Goal: Navigation & Orientation: Find specific page/section

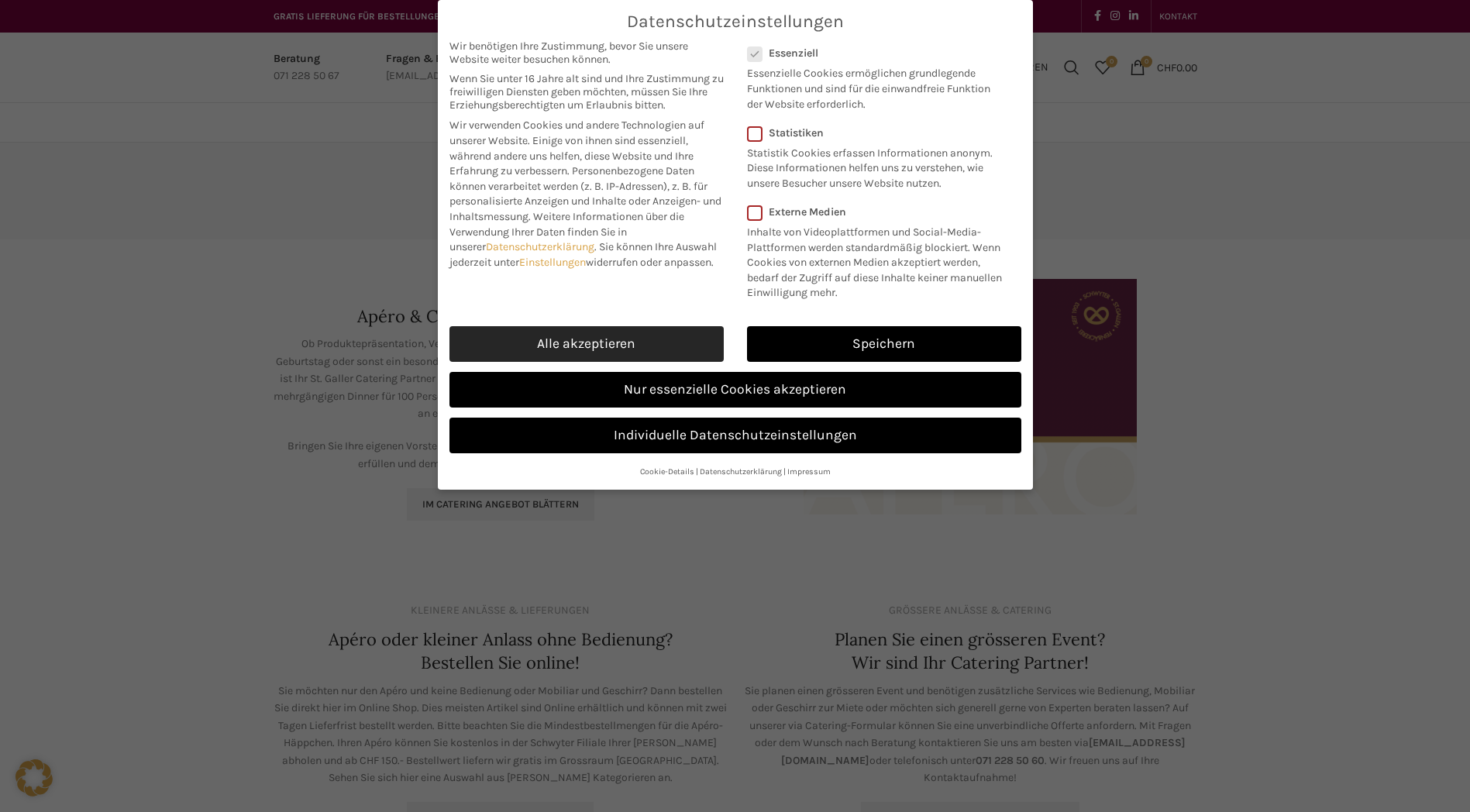
click at [577, 350] on link "Alle akzeptieren" at bounding box center [587, 344] width 275 height 36
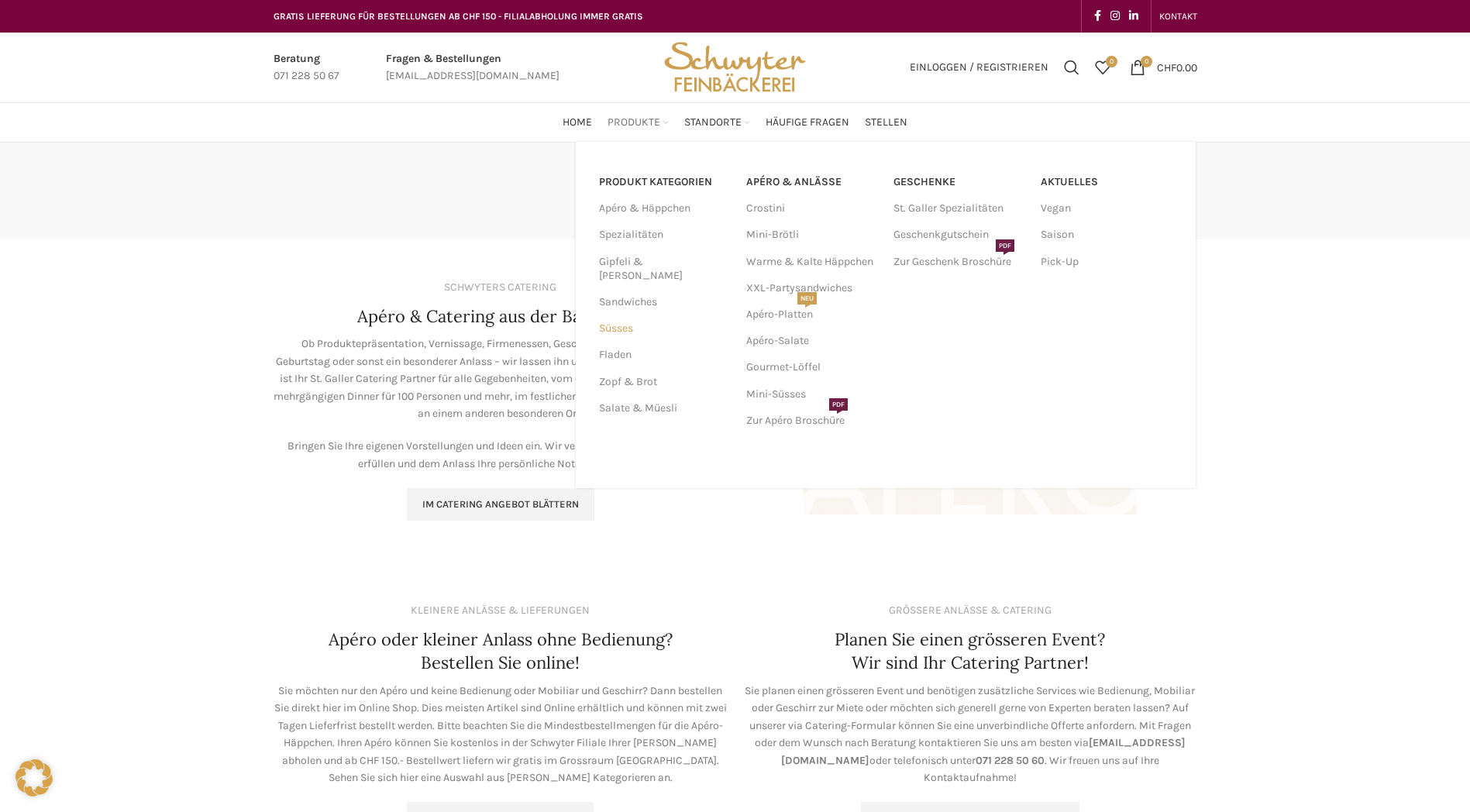
click at [629, 317] on link "Süsses" at bounding box center [663, 329] width 128 height 27
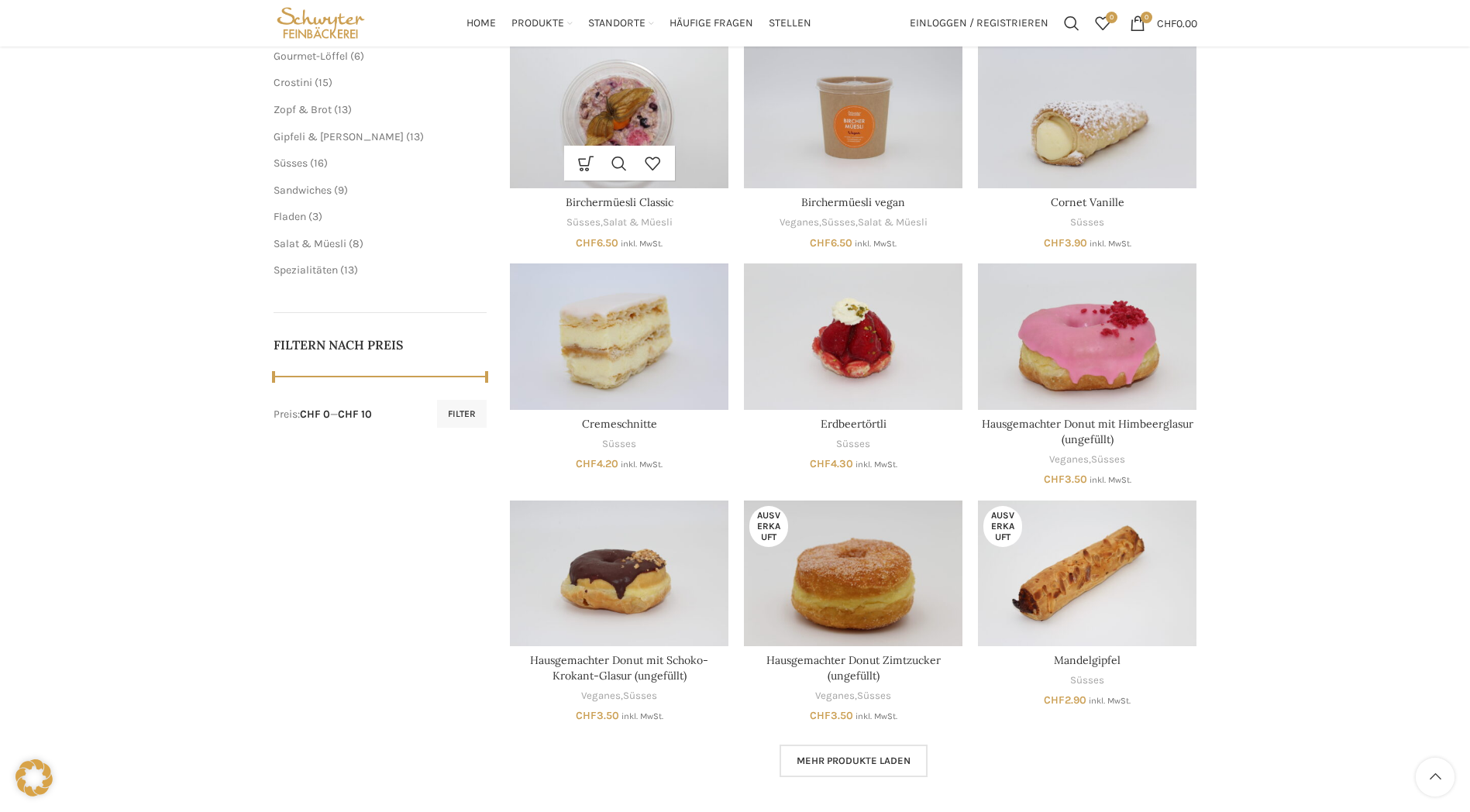
scroll to position [233, 0]
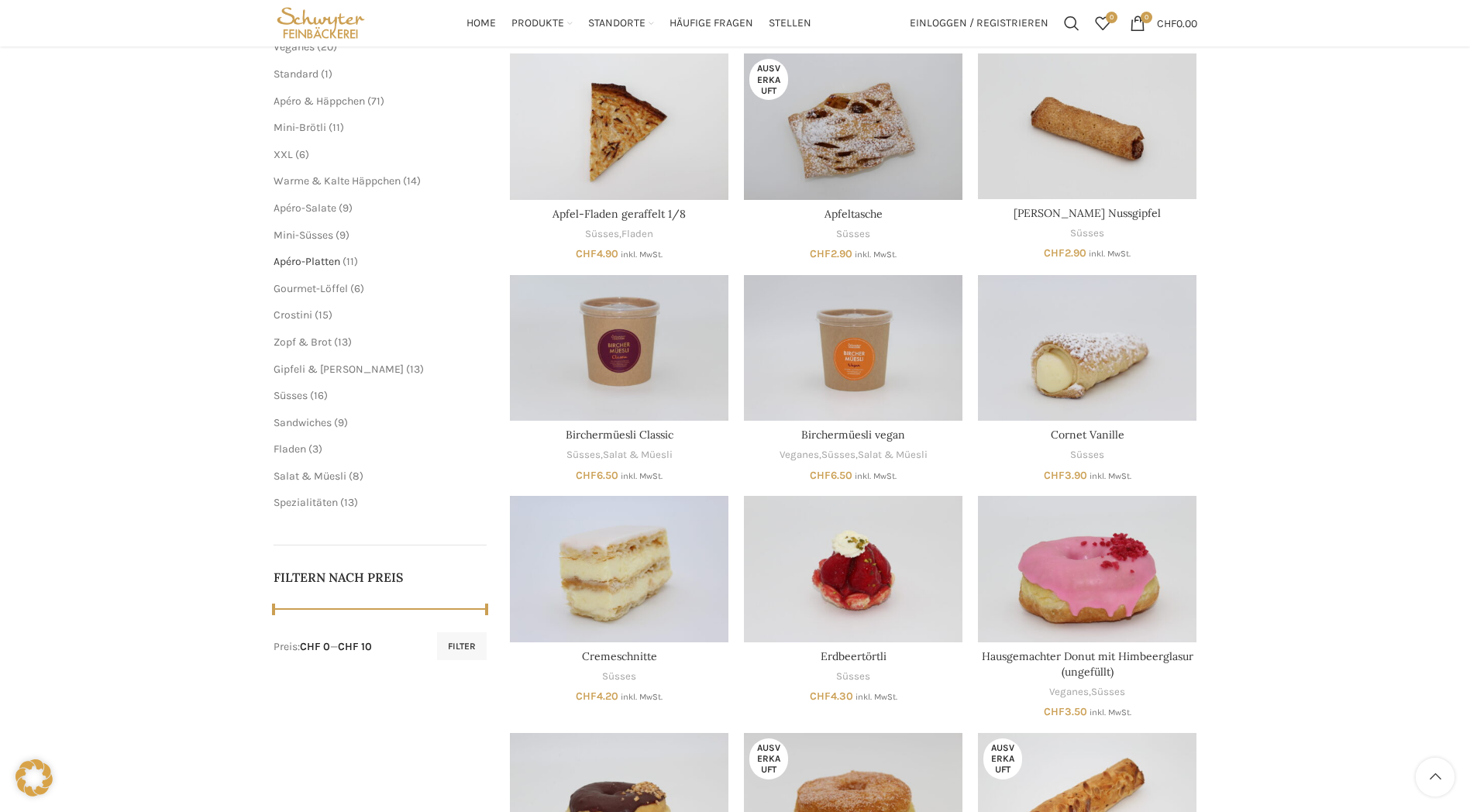
click at [321, 262] on span "Apéro-Platten" at bounding box center [307, 261] width 67 height 13
